Goal: Information Seeking & Learning: Learn about a topic

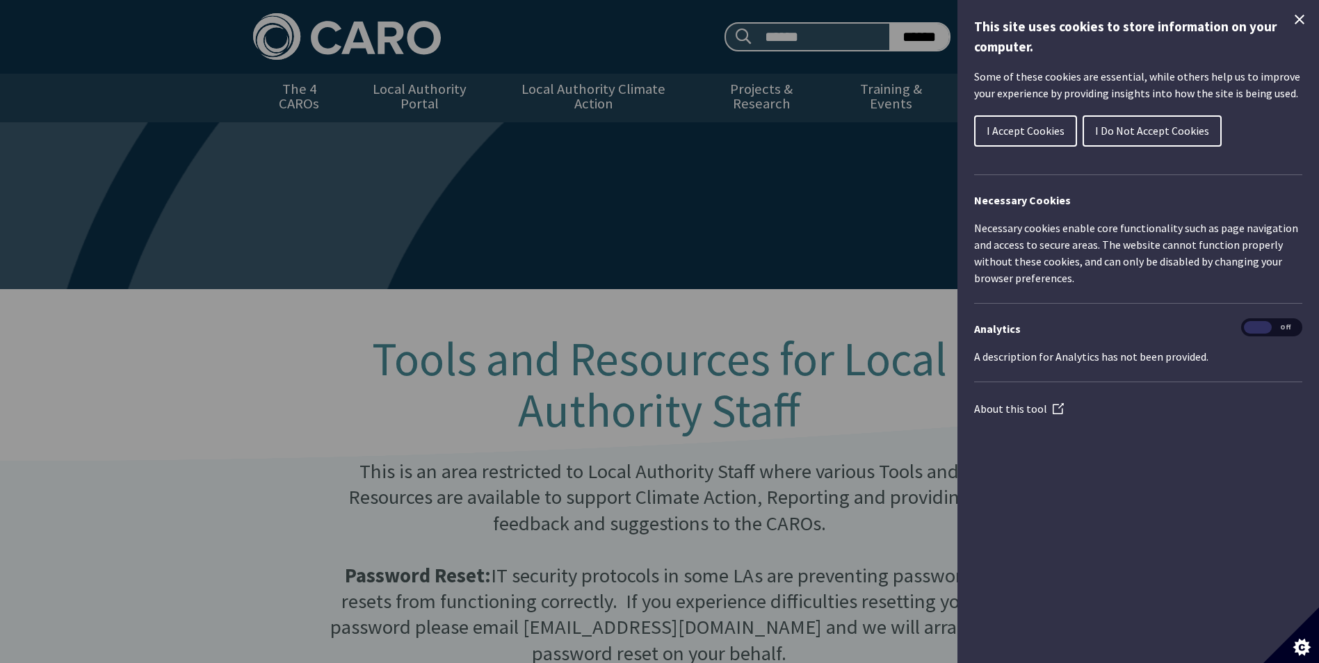
type input "**********"
click at [1058, 129] on span "I Accept Cookies" at bounding box center [1026, 131] width 78 height 14
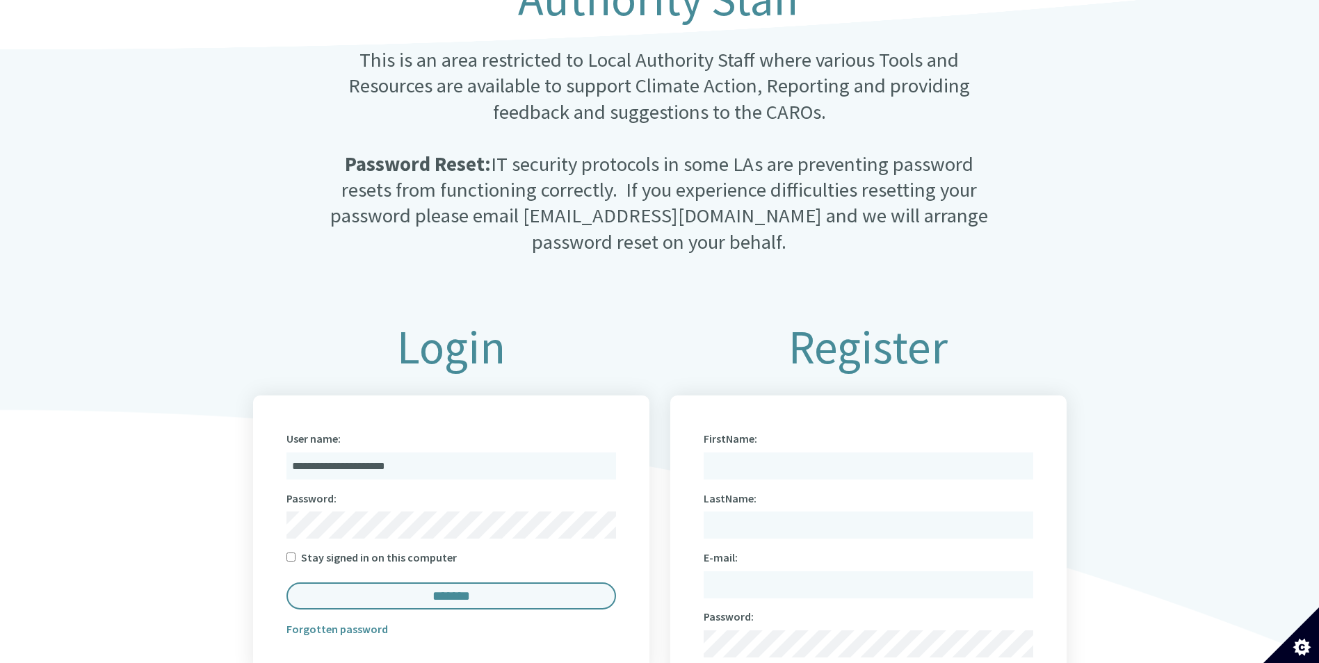
scroll to position [417, 0]
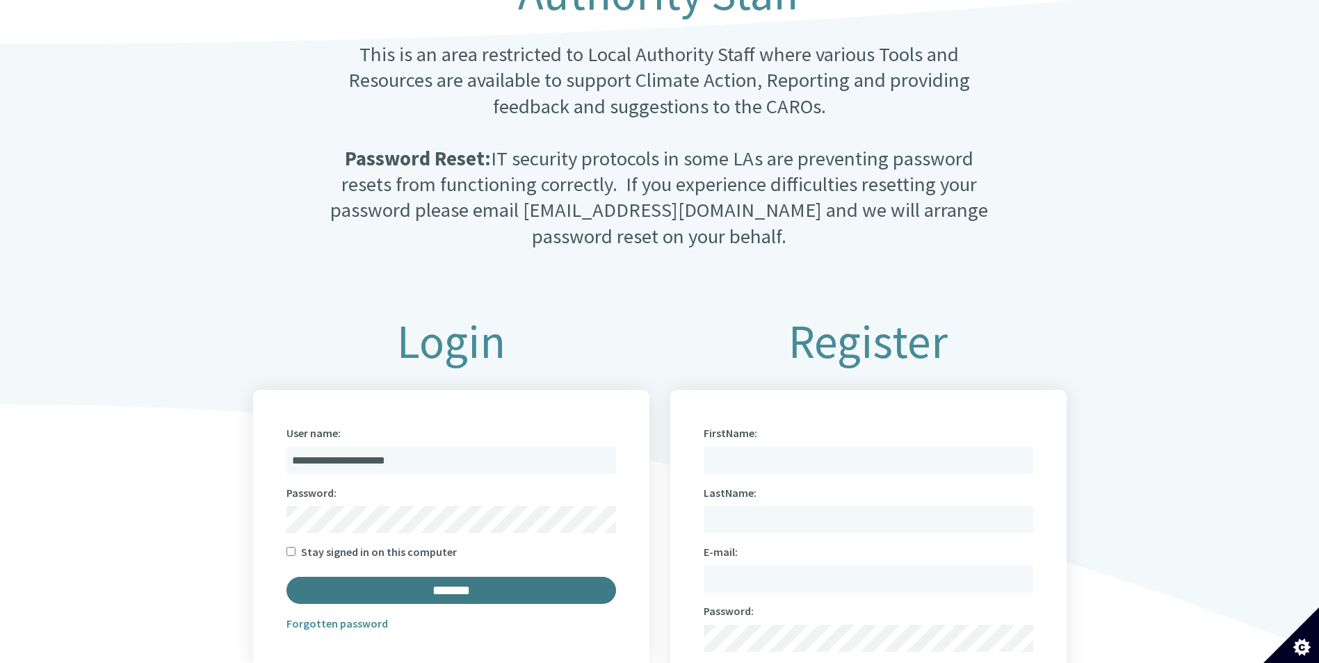
click at [519, 577] on input "*******" at bounding box center [452, 590] width 330 height 27
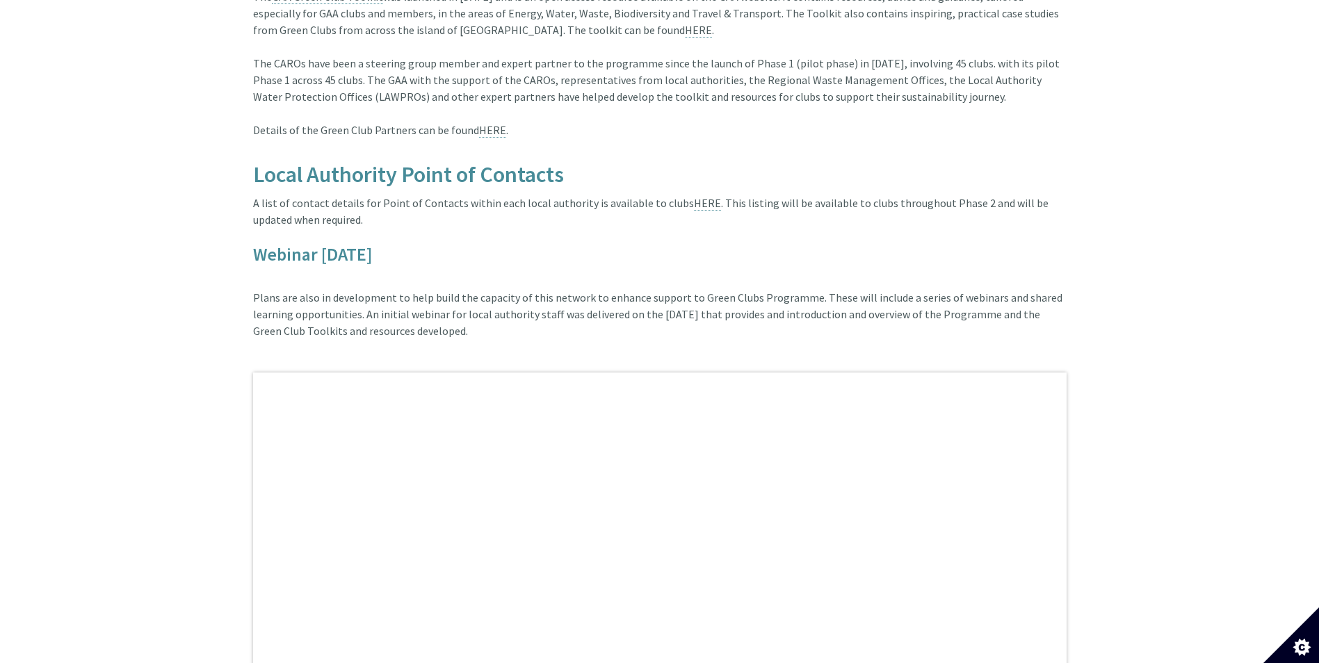
scroll to position [974, 0]
click at [694, 198] on link "HERE" at bounding box center [707, 205] width 27 height 15
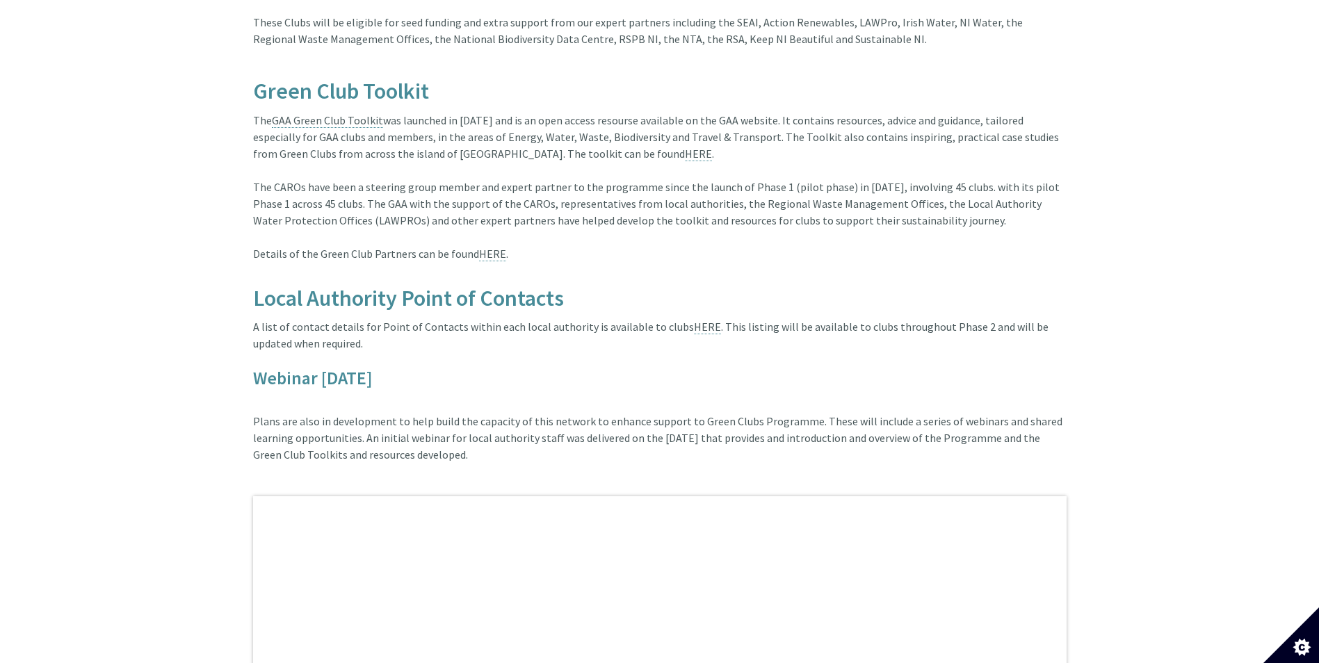
scroll to position [835, 0]
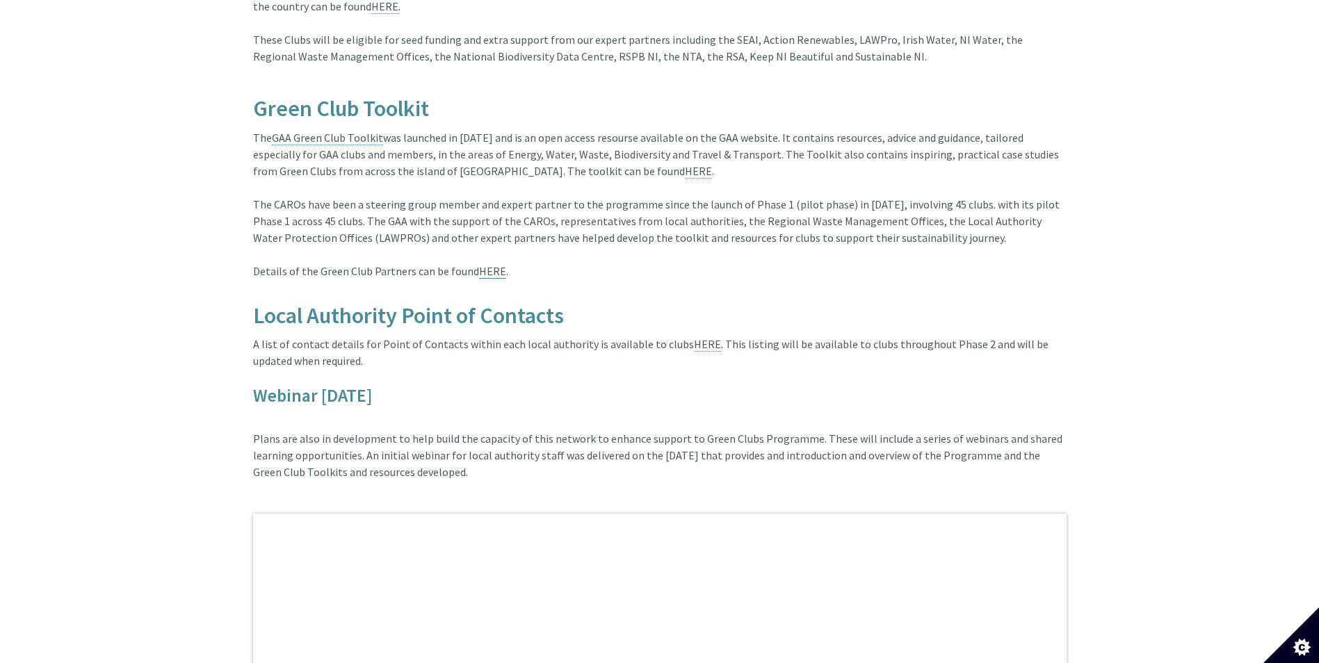
click at [497, 264] on link "HERE" at bounding box center [492, 271] width 27 height 15
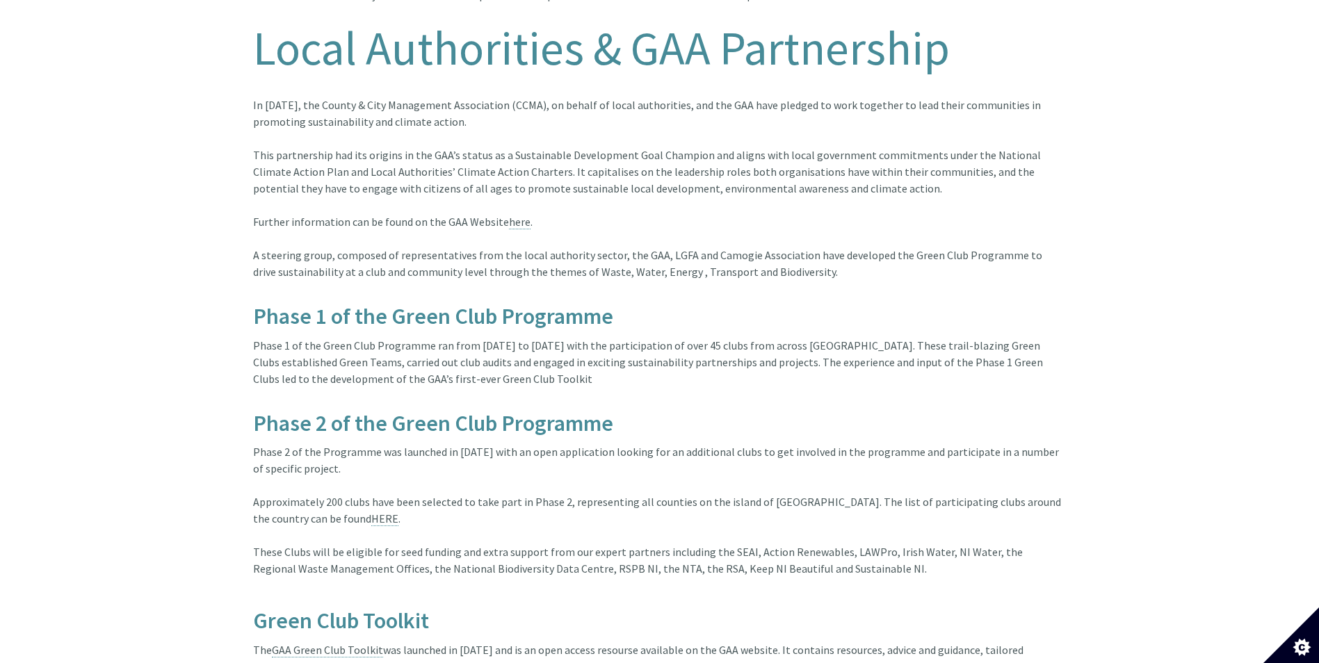
scroll to position [278, 0]
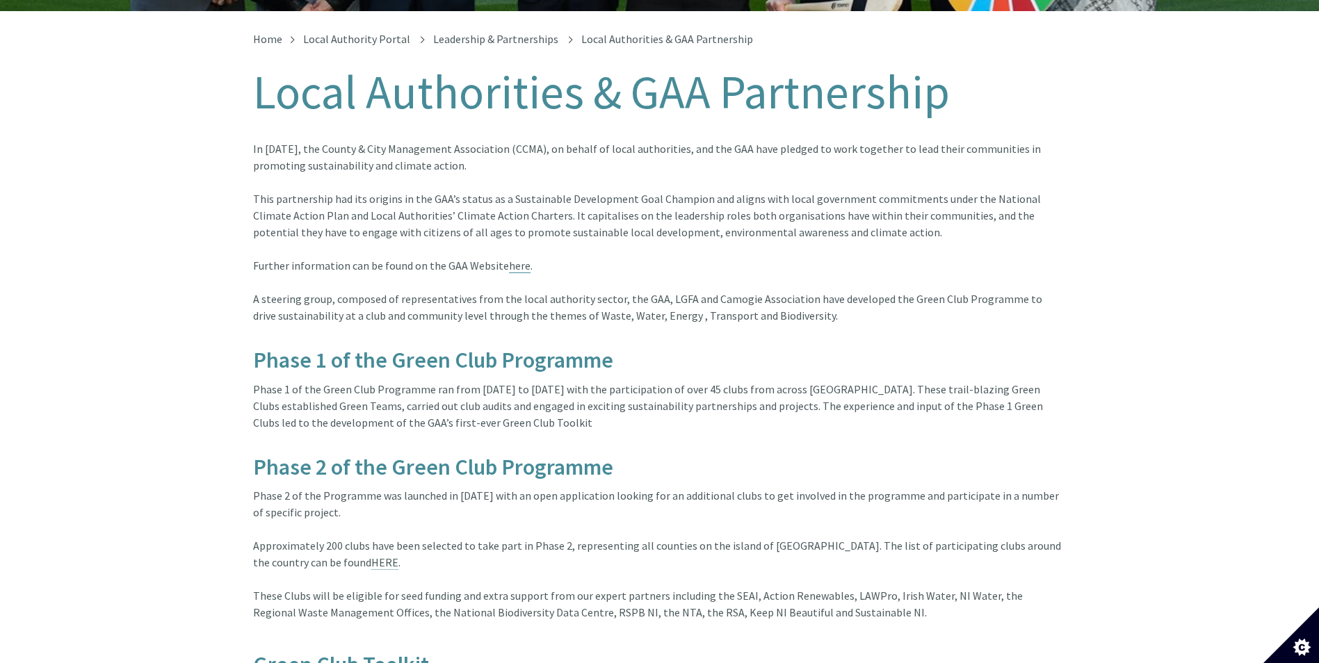
click at [513, 259] on link "here" at bounding box center [520, 266] width 22 height 15
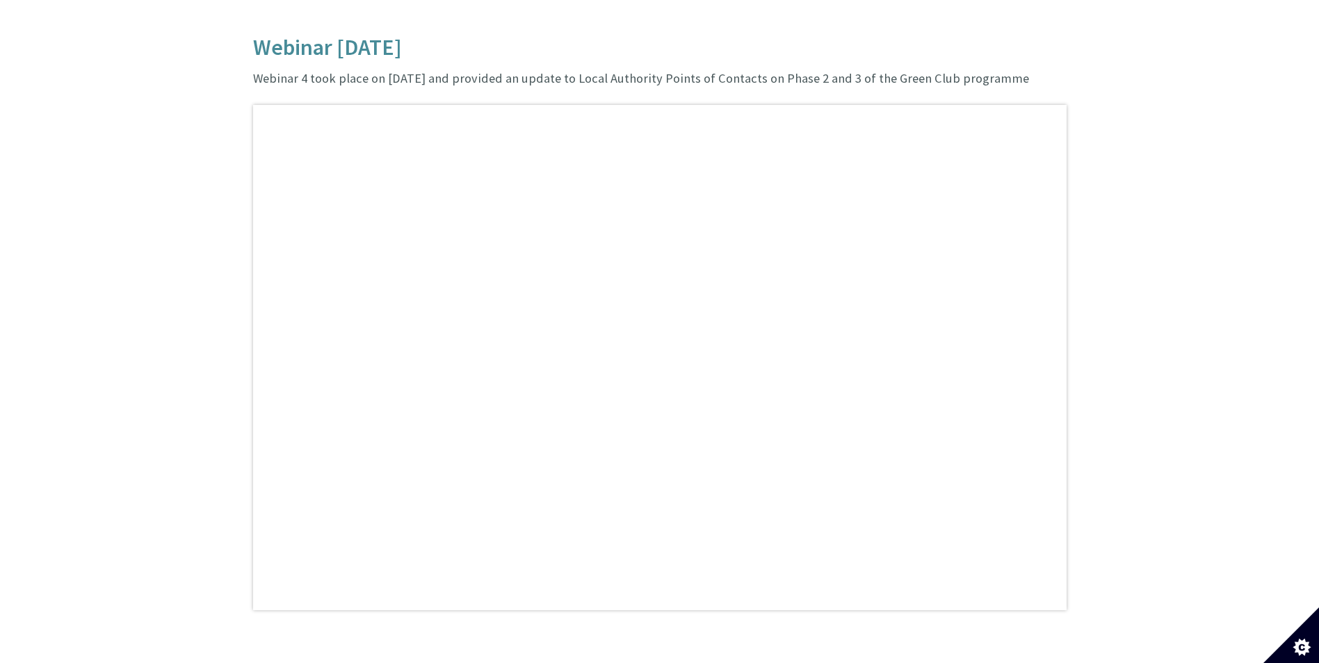
scroll to position [3212, 0]
